Goal: Check status: Check status

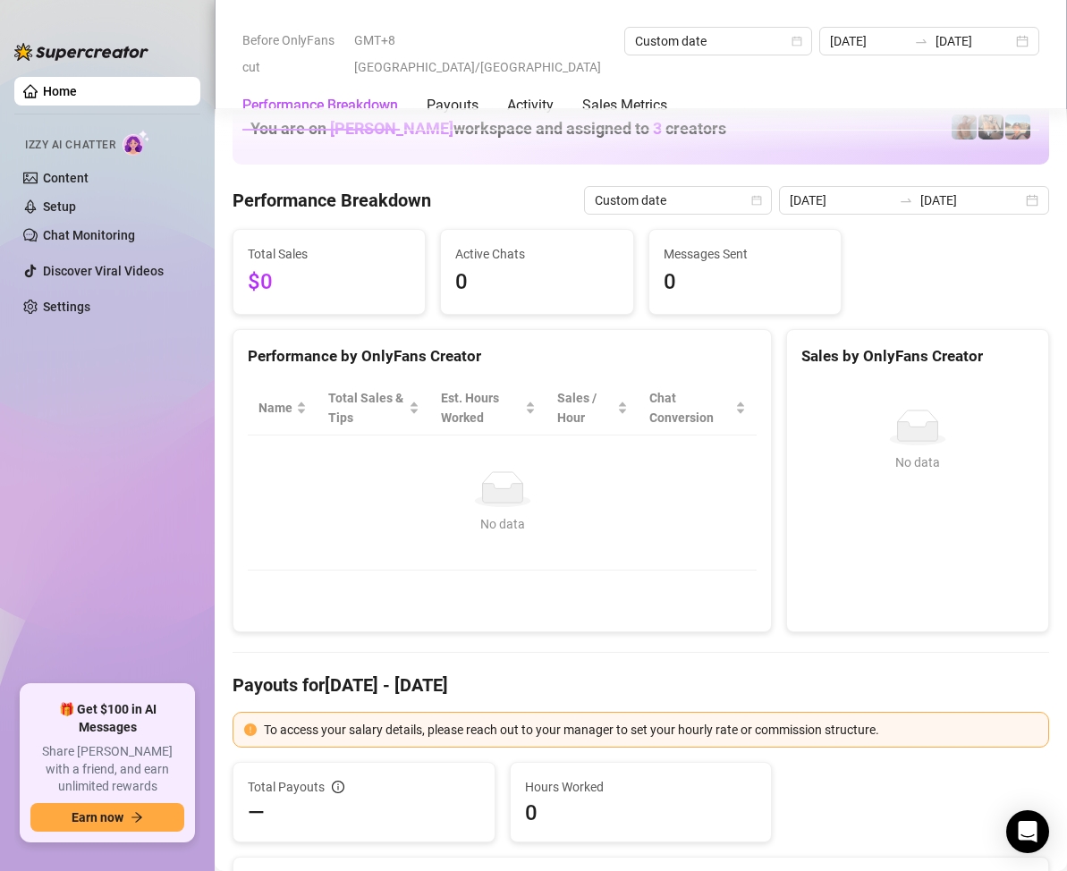
scroll to position [2325, 0]
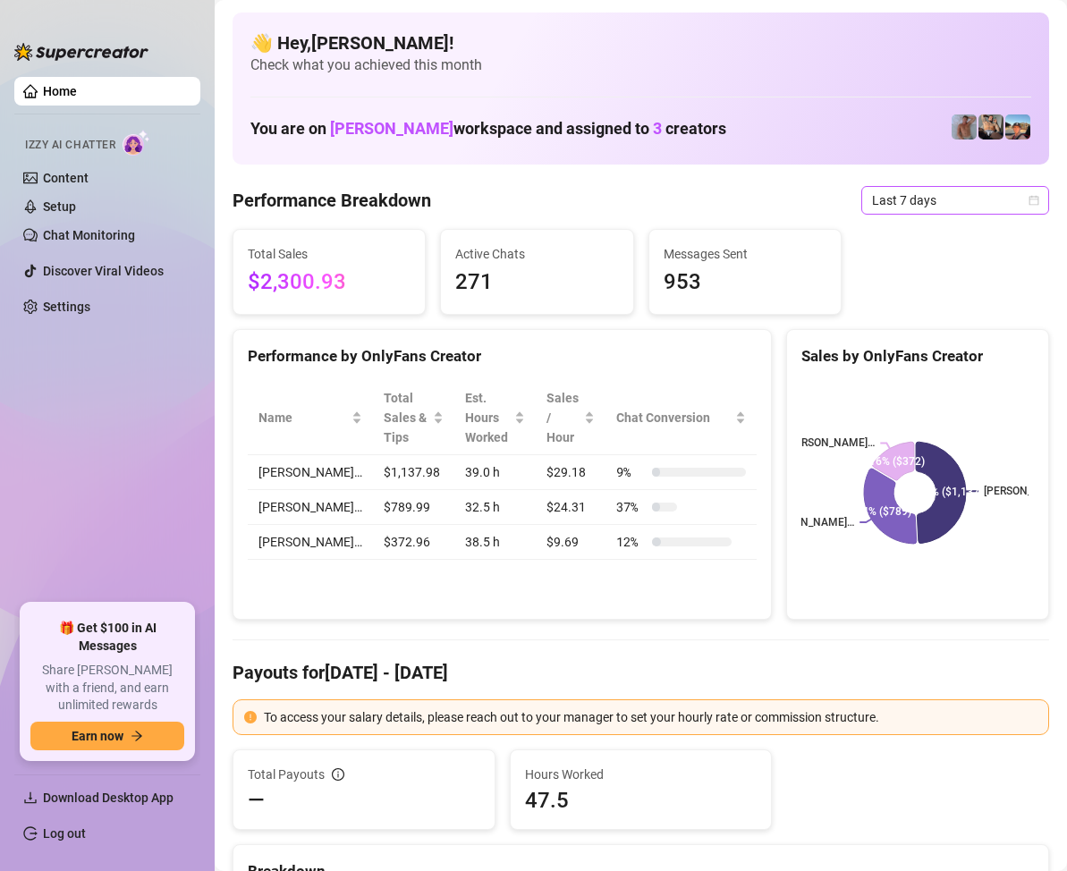
click at [987, 207] on span "Last 7 days" at bounding box center [955, 200] width 166 height 27
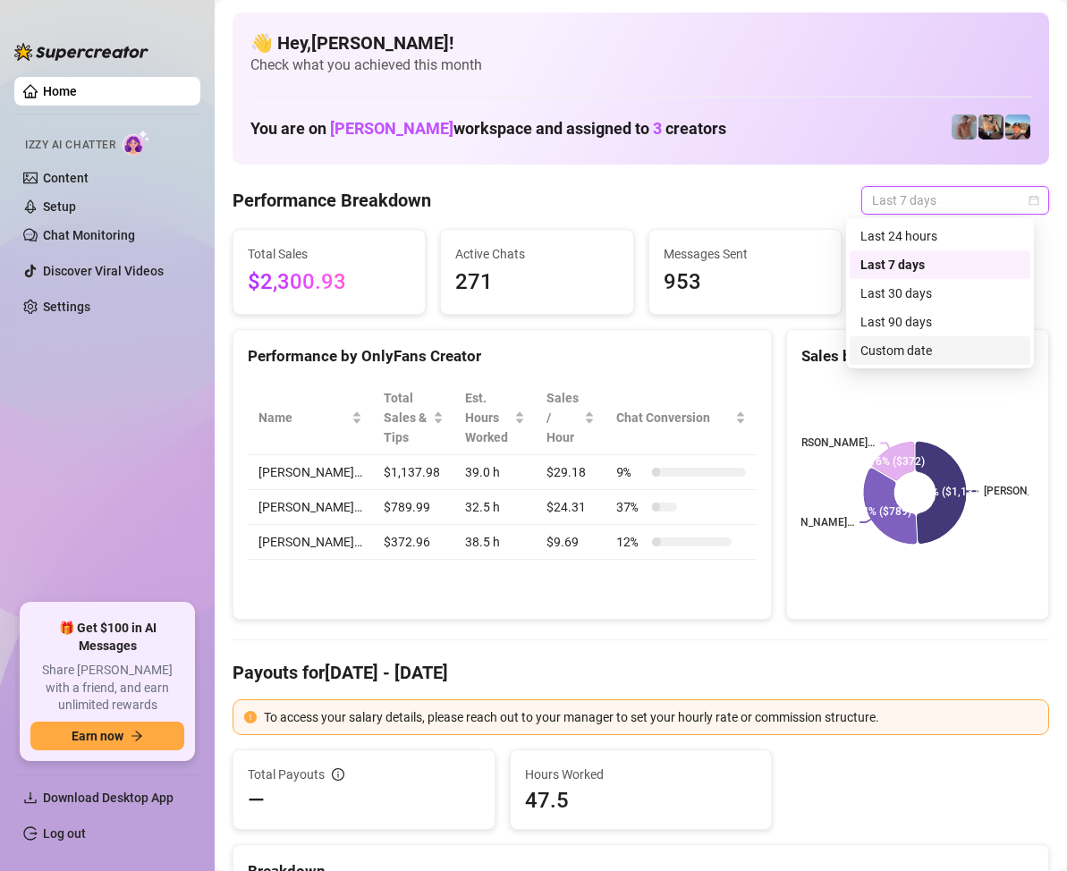
click at [908, 351] on div "Custom date" at bounding box center [939, 351] width 159 height 20
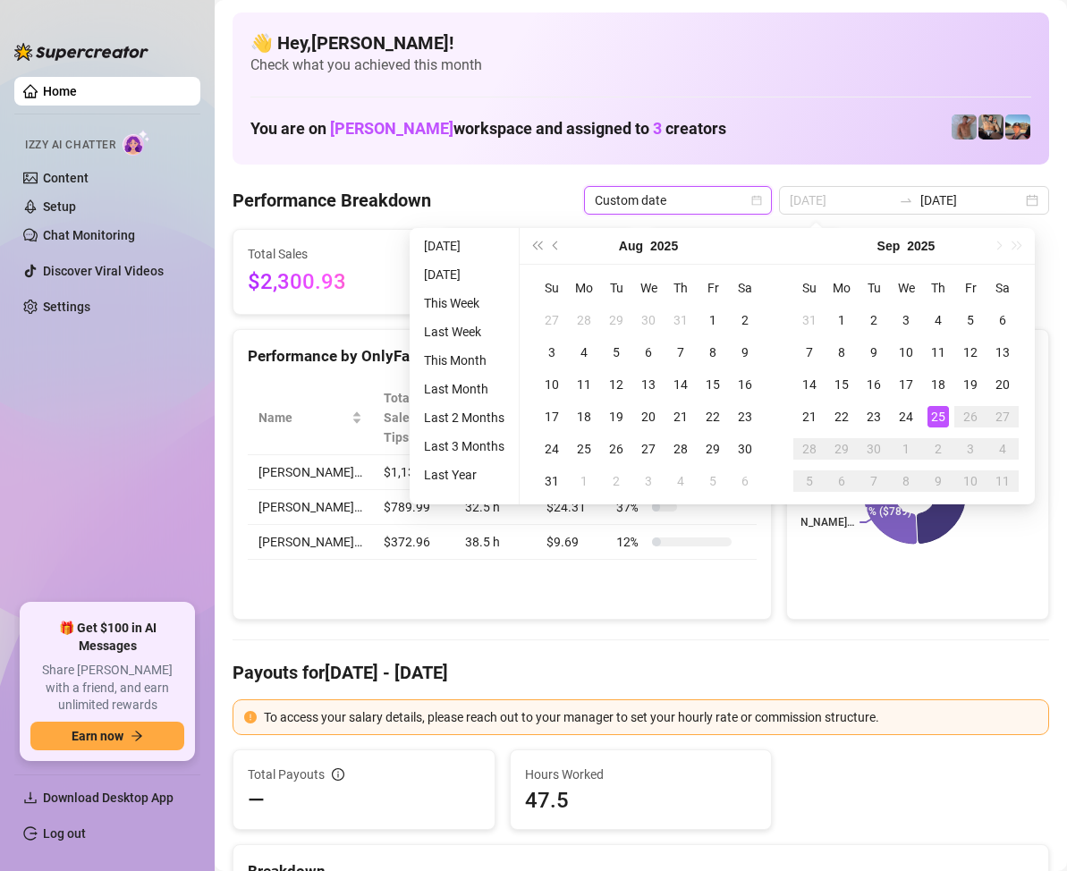
type input "[DATE]"
click at [940, 413] on div "25" at bounding box center [937, 416] width 21 height 21
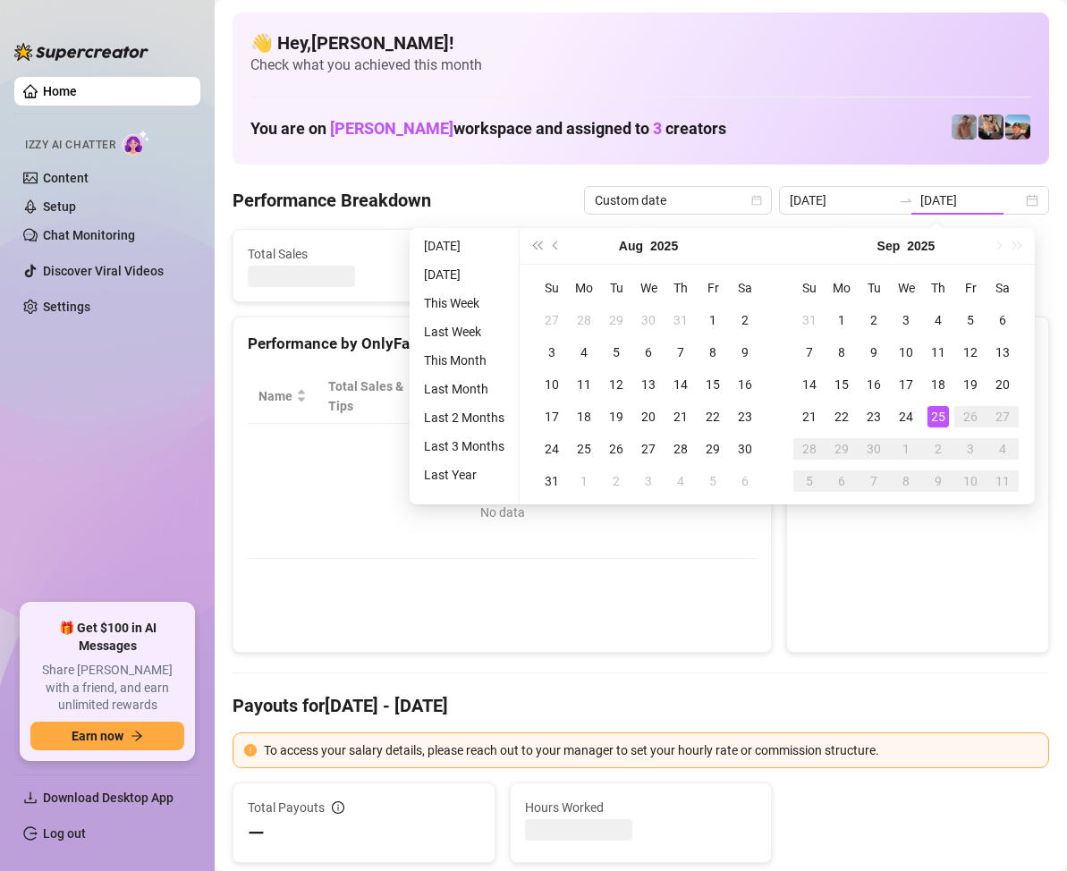
type input "[DATE]"
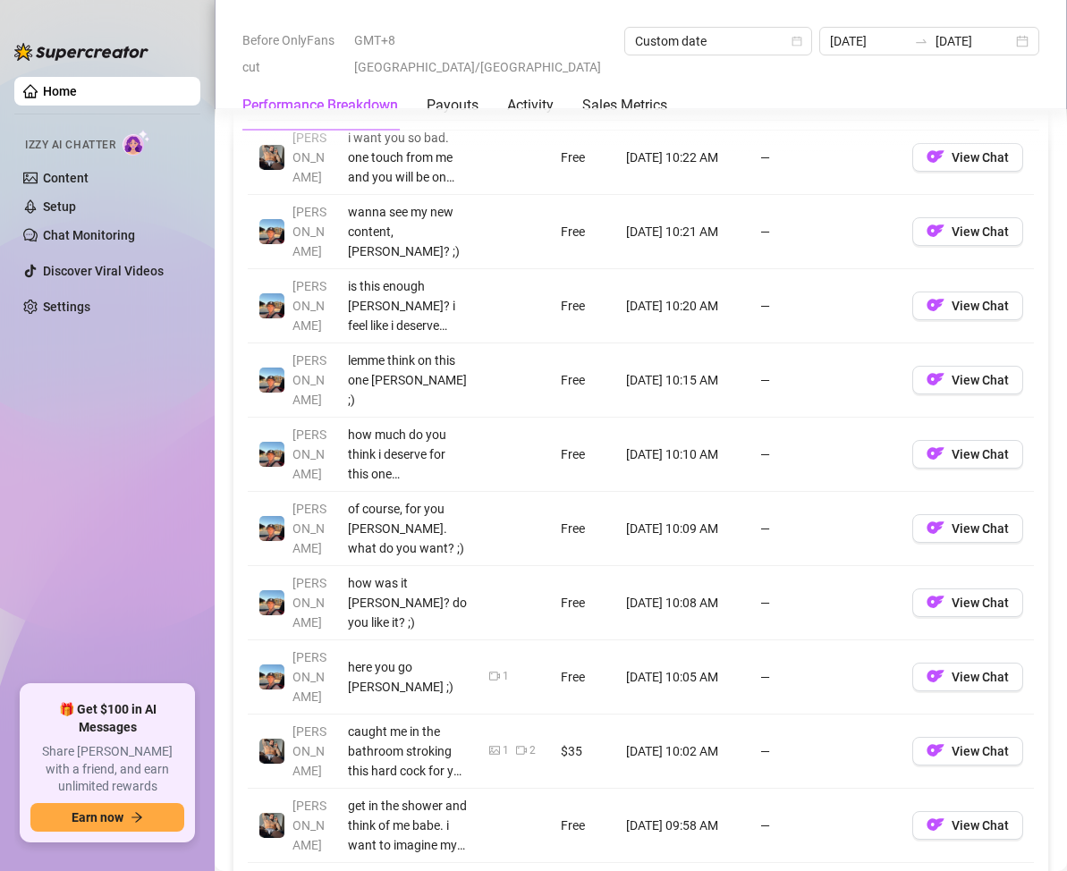
scroll to position [2415, 0]
